Goal: Task Accomplishment & Management: Use online tool/utility

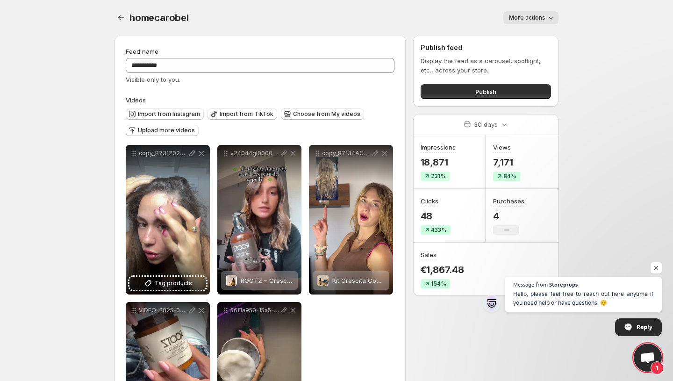
scroll to position [93, 0]
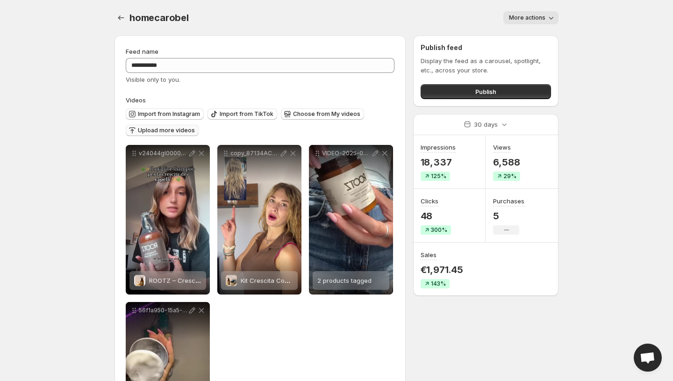
click at [177, 131] on span "Upload more videos" at bounding box center [166, 130] width 57 height 7
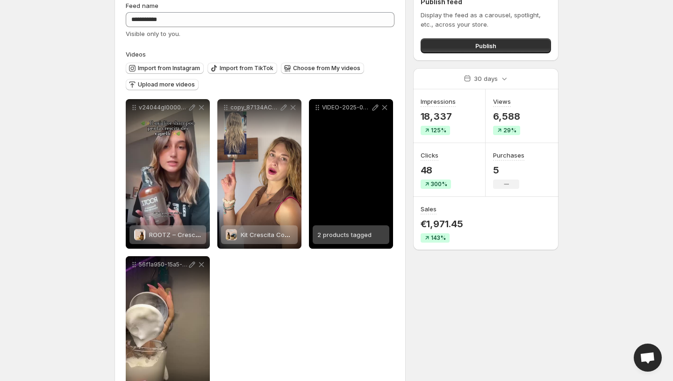
scroll to position [93, 0]
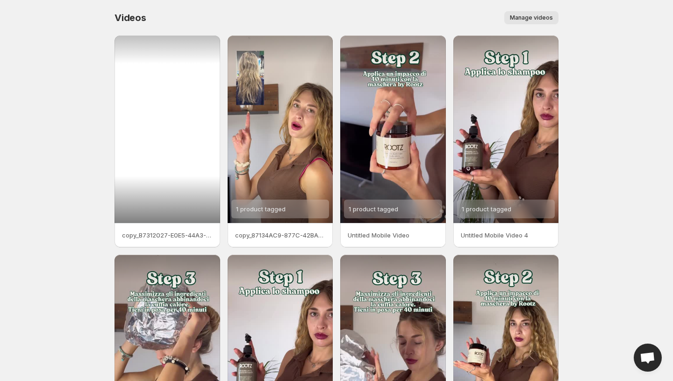
click at [159, 198] on div at bounding box center [167, 129] width 106 height 187
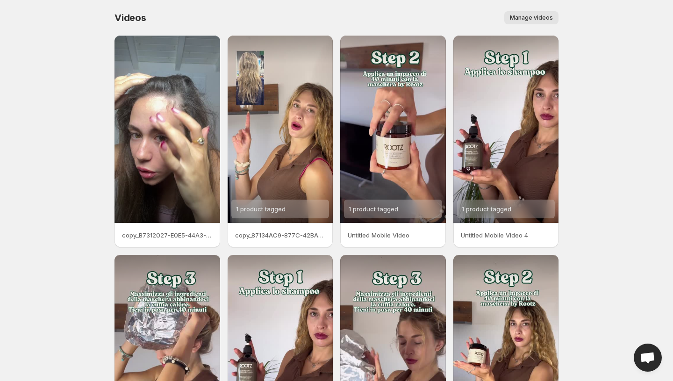
click at [146, 239] on p "copy_B7312027-E0E5-44A3-900A-E258BAEF83A6" at bounding box center [167, 234] width 91 height 9
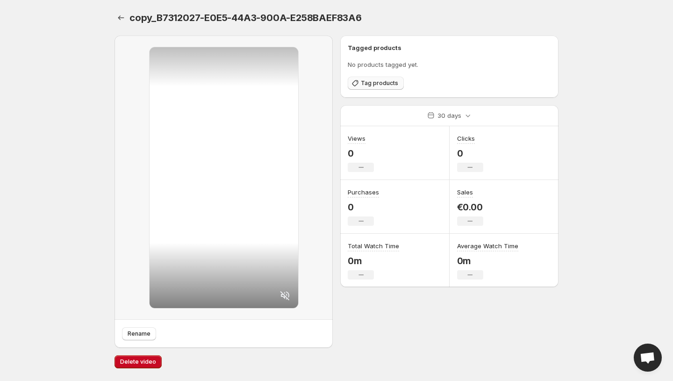
click at [360, 87] on button "Tag products" at bounding box center [376, 83] width 56 height 13
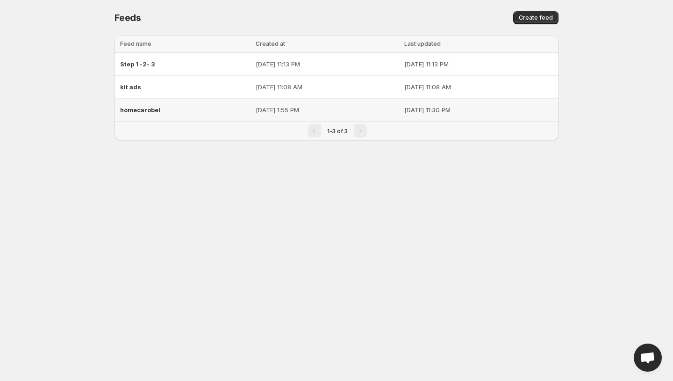
click at [282, 110] on p "Jul 22, 2025, 1:55 PM" at bounding box center [327, 109] width 143 height 9
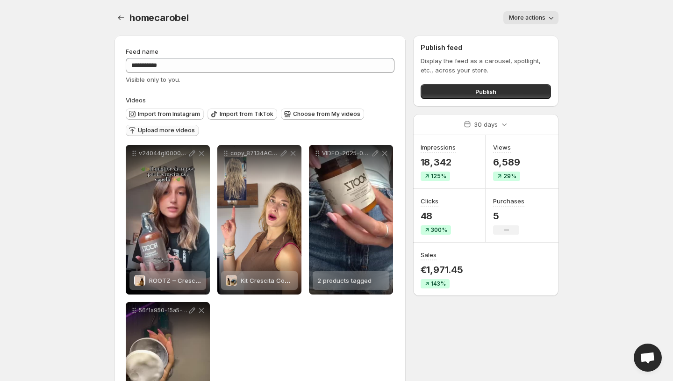
click at [176, 132] on span "Upload more videos" at bounding box center [166, 130] width 57 height 7
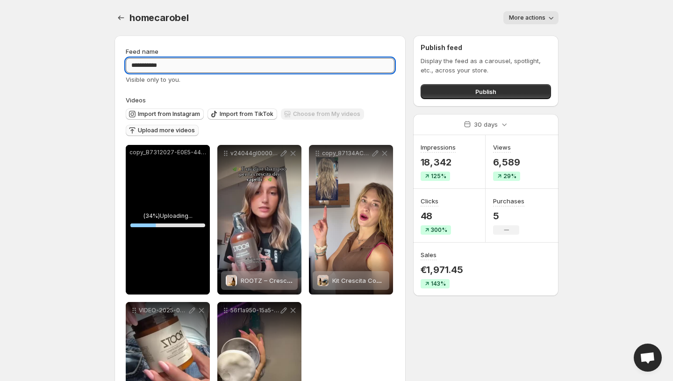
click at [276, 62] on input "**********" at bounding box center [260, 65] width 269 height 15
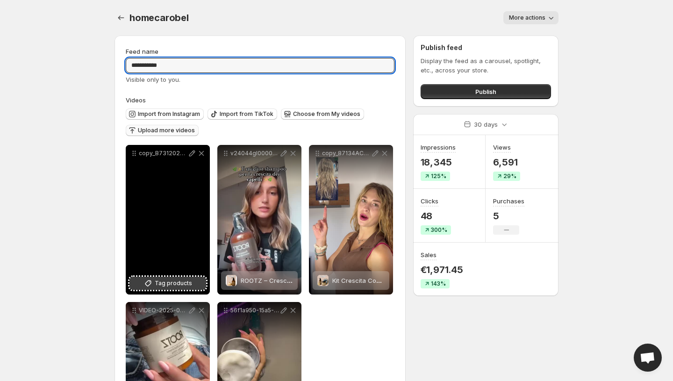
click at [189, 282] on span "Tag products" at bounding box center [173, 282] width 37 height 9
